Goal: Navigation & Orientation: Find specific page/section

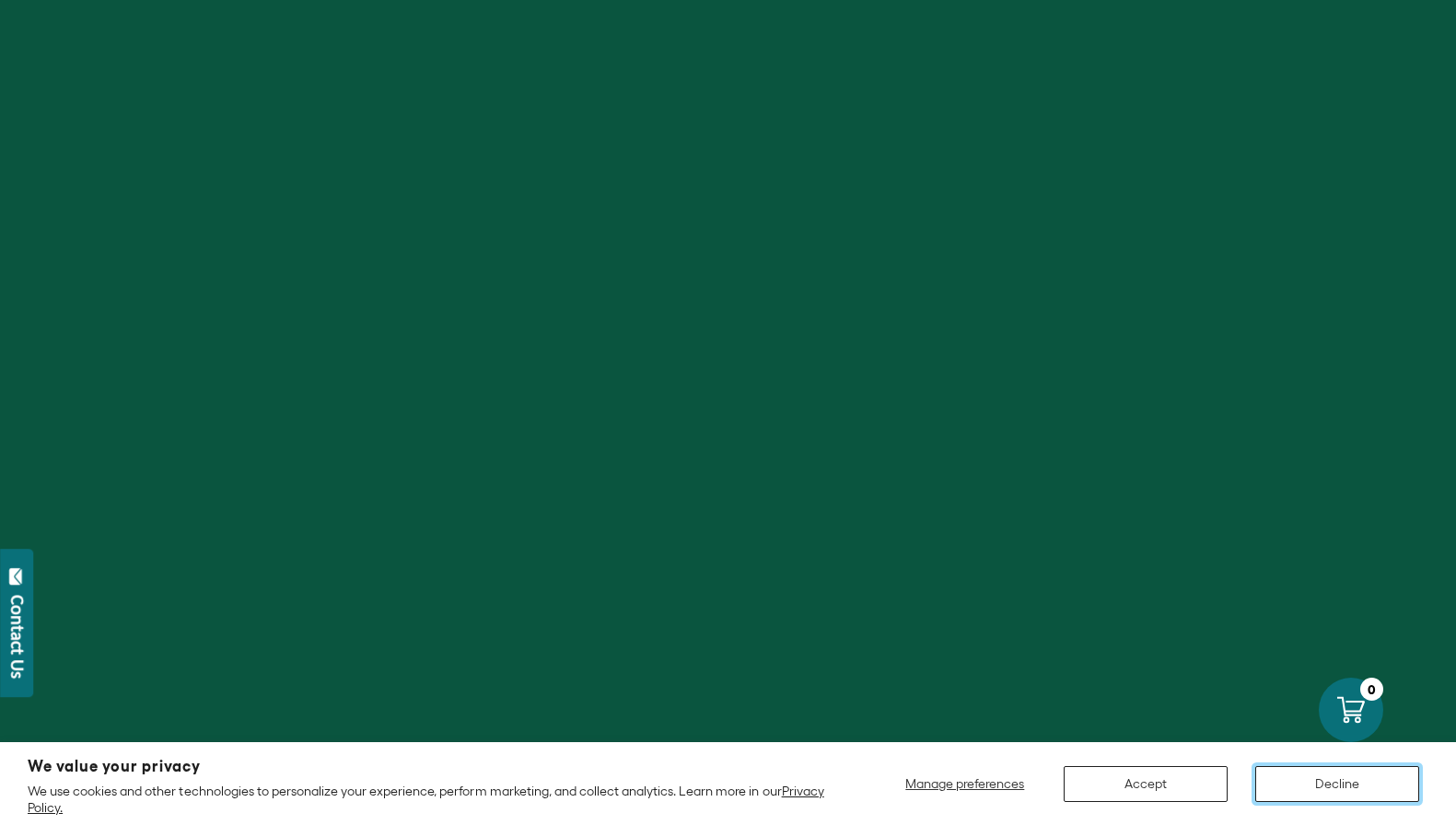
click at [1336, 775] on button "Decline" at bounding box center [1336, 784] width 164 height 36
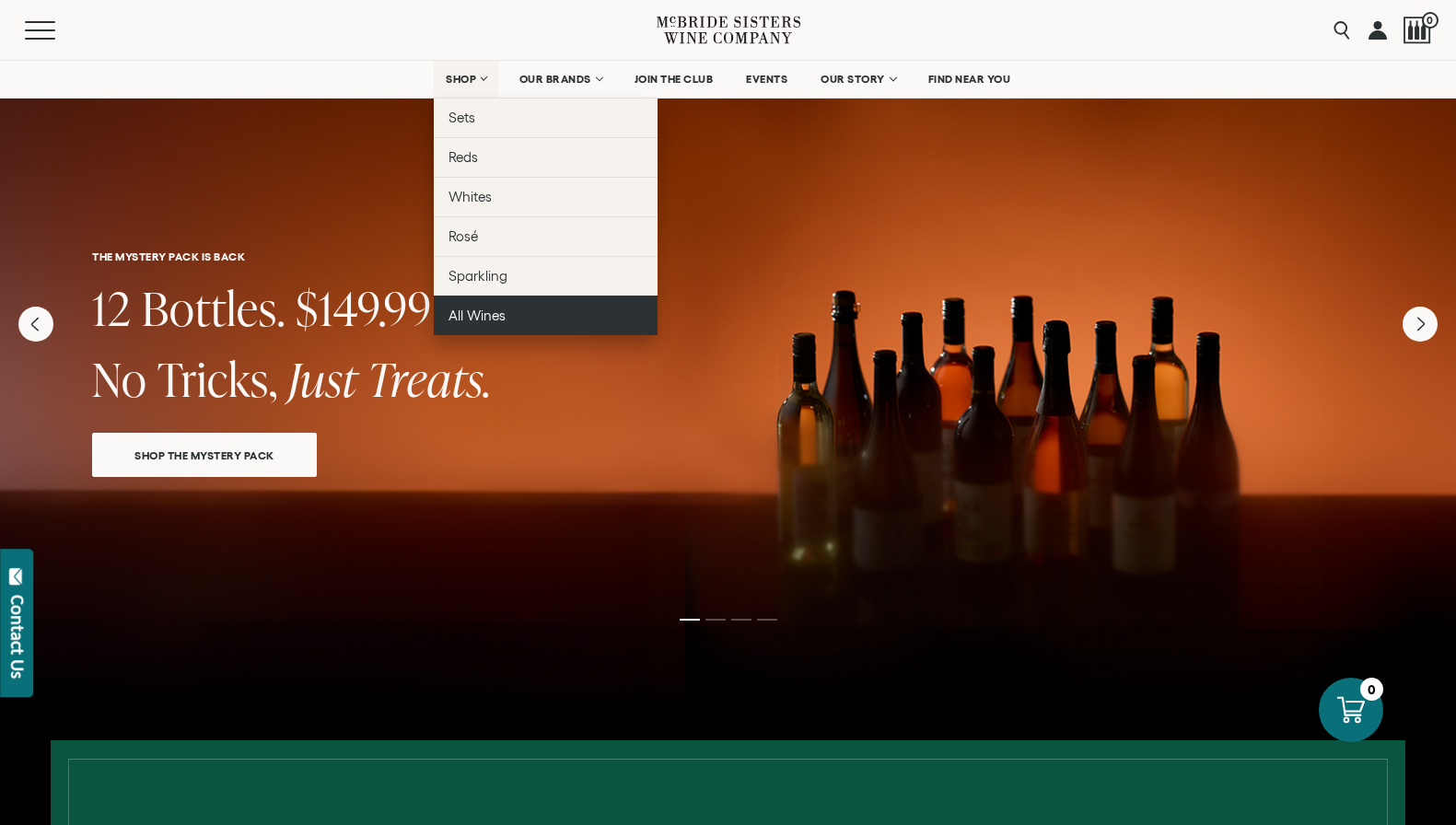
click at [475, 307] on link "All Wines" at bounding box center [545, 315] width 224 height 40
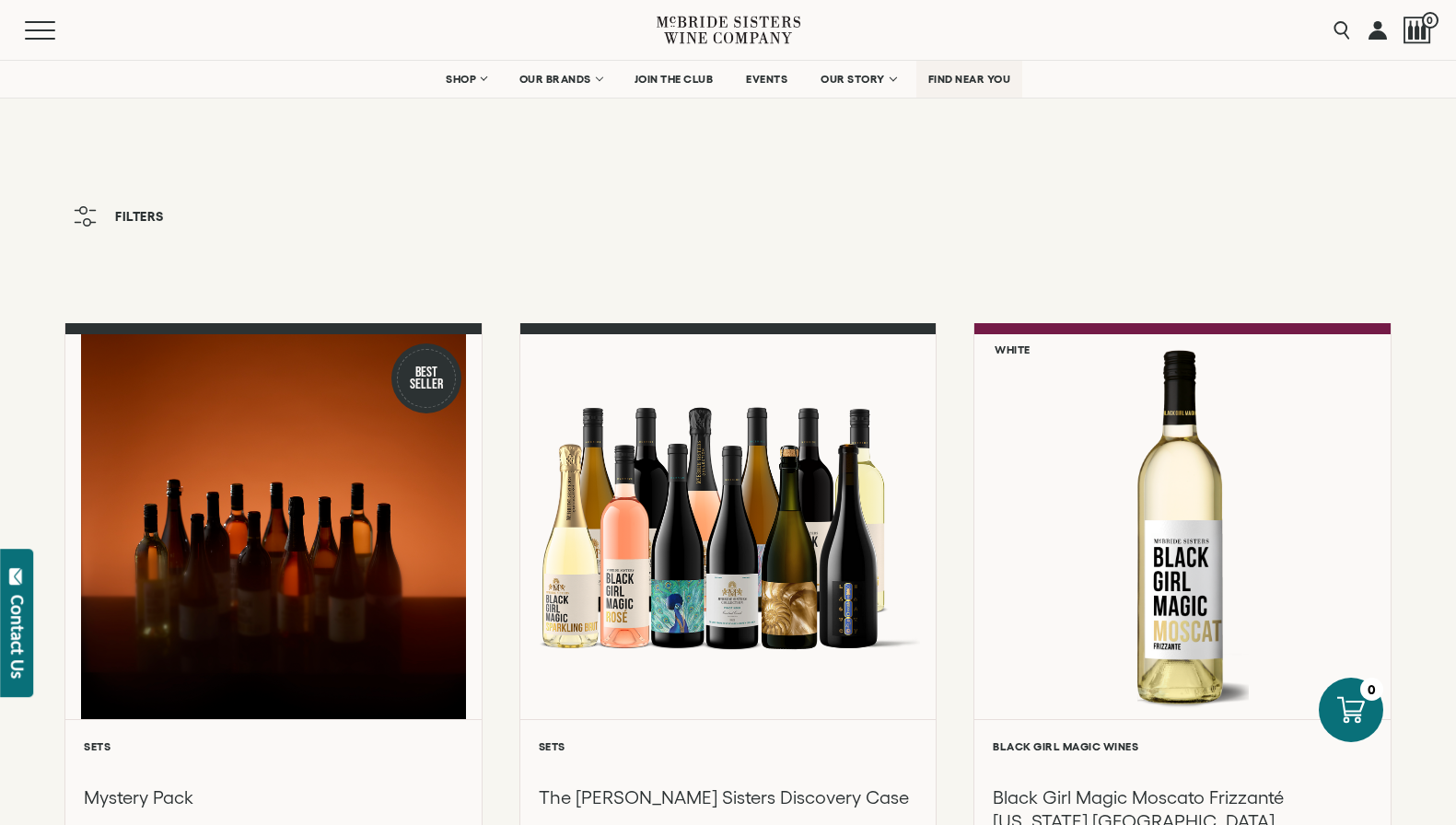
click at [945, 83] on span "FIND NEAR YOU" at bounding box center [969, 79] width 83 height 13
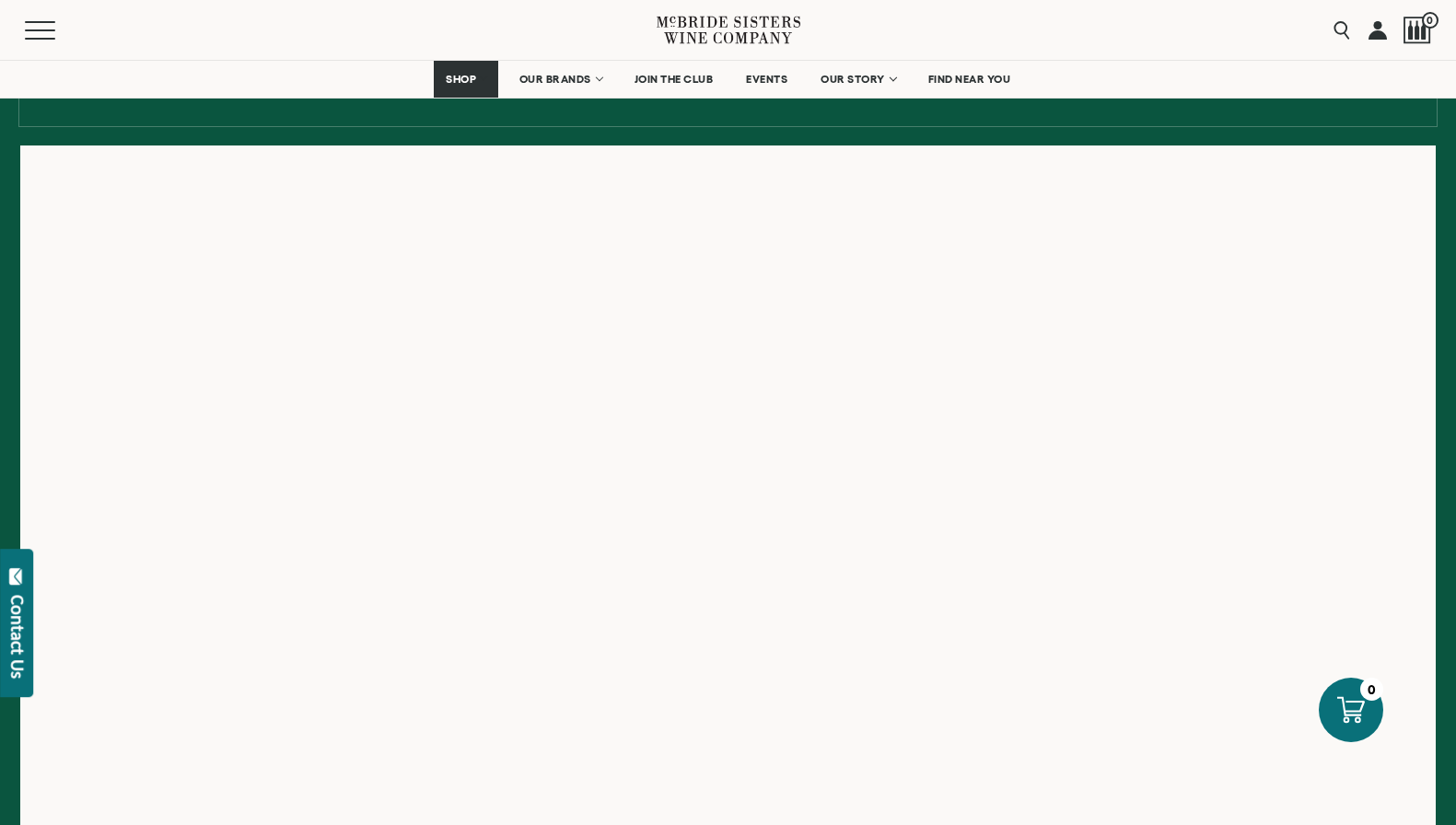
scroll to position [276, 0]
